Goal: Communication & Community: Answer question/provide support

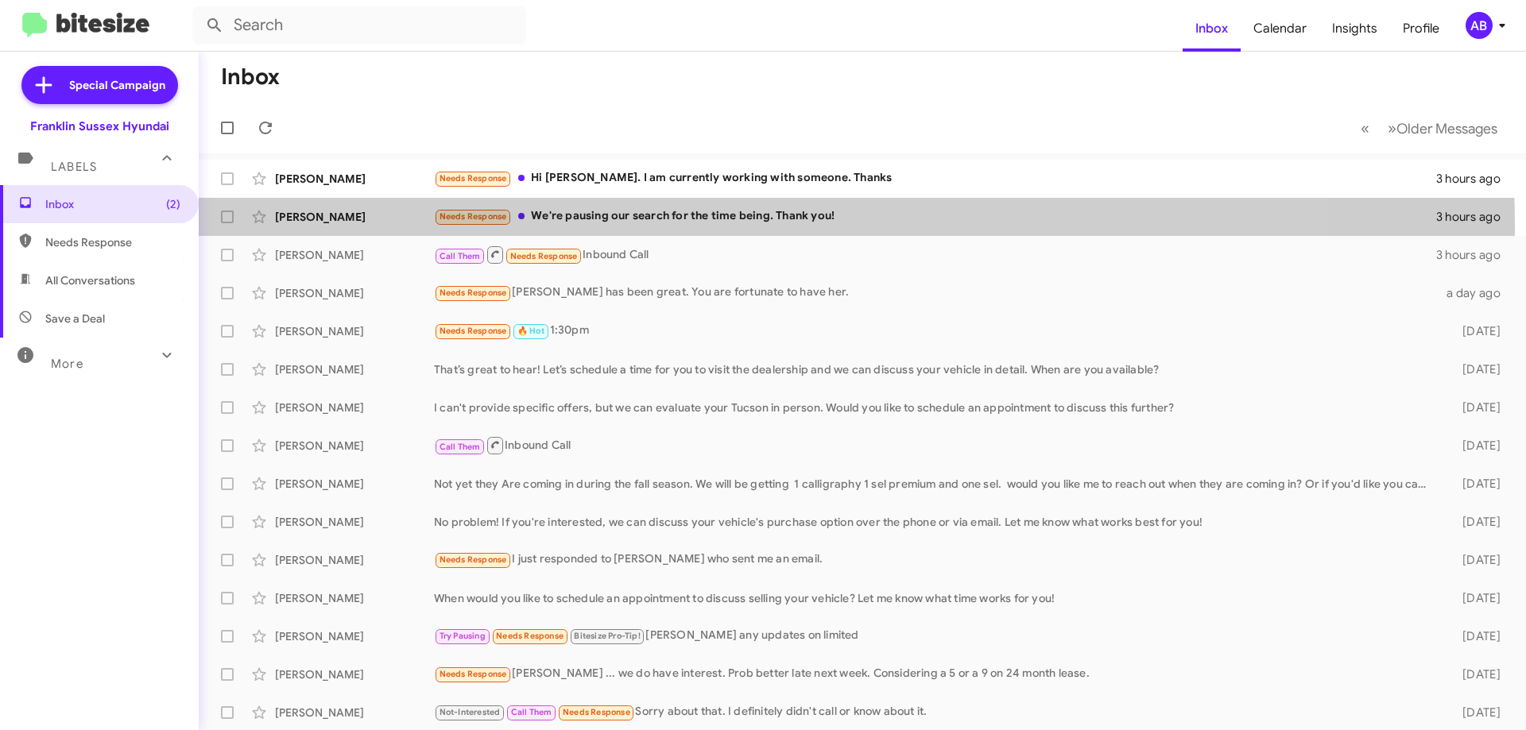
click at [714, 224] on div "Needs Response We're pausing our search for the time being. Thank you!" at bounding box center [935, 216] width 1002 height 18
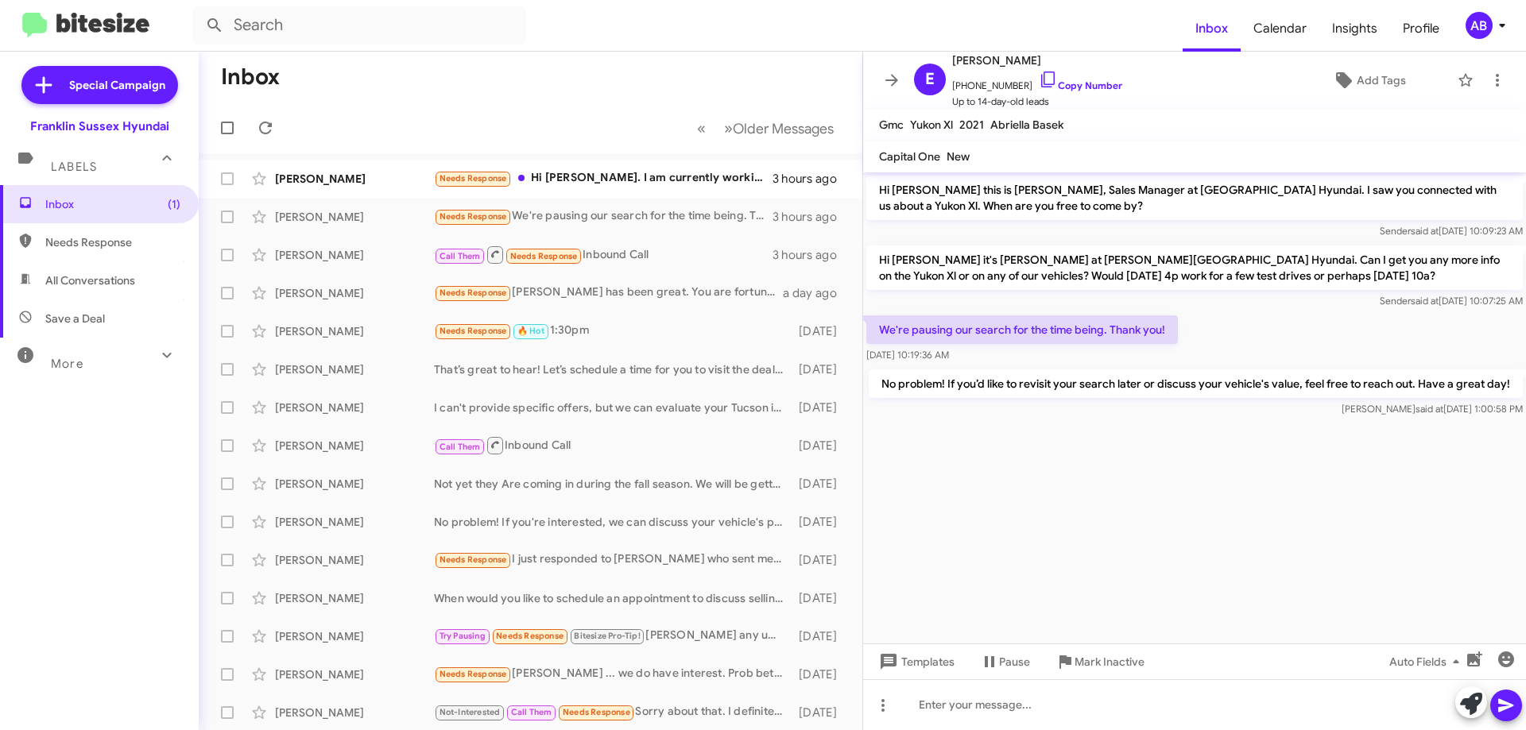
click at [555, 177] on div "Needs Response Hi [PERSON_NAME]. I am currently working with someone. Thanks" at bounding box center [603, 178] width 339 height 18
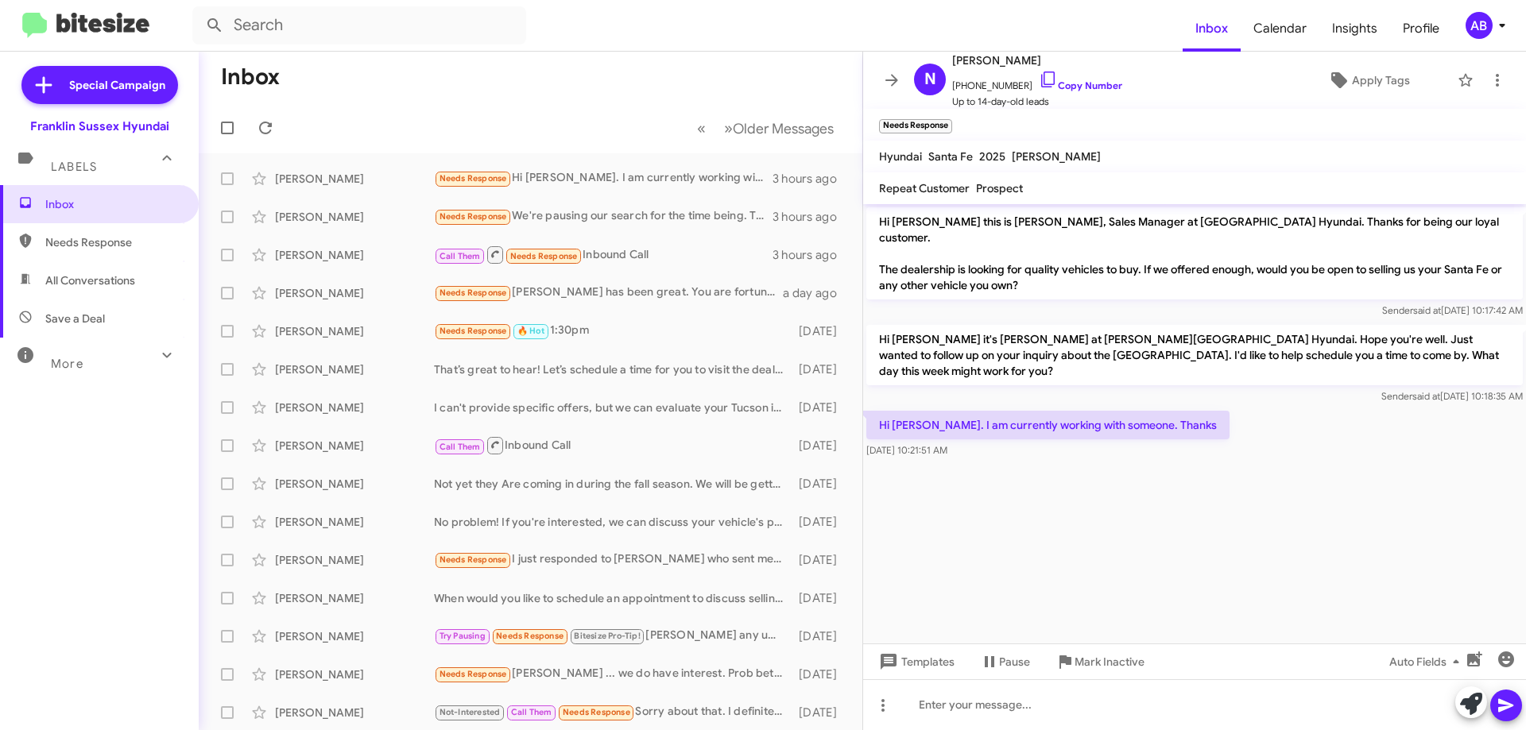
click at [1043, 77] on icon at bounding box center [1048, 79] width 19 height 19
